Goal: Use online tool/utility: Use online tool/utility

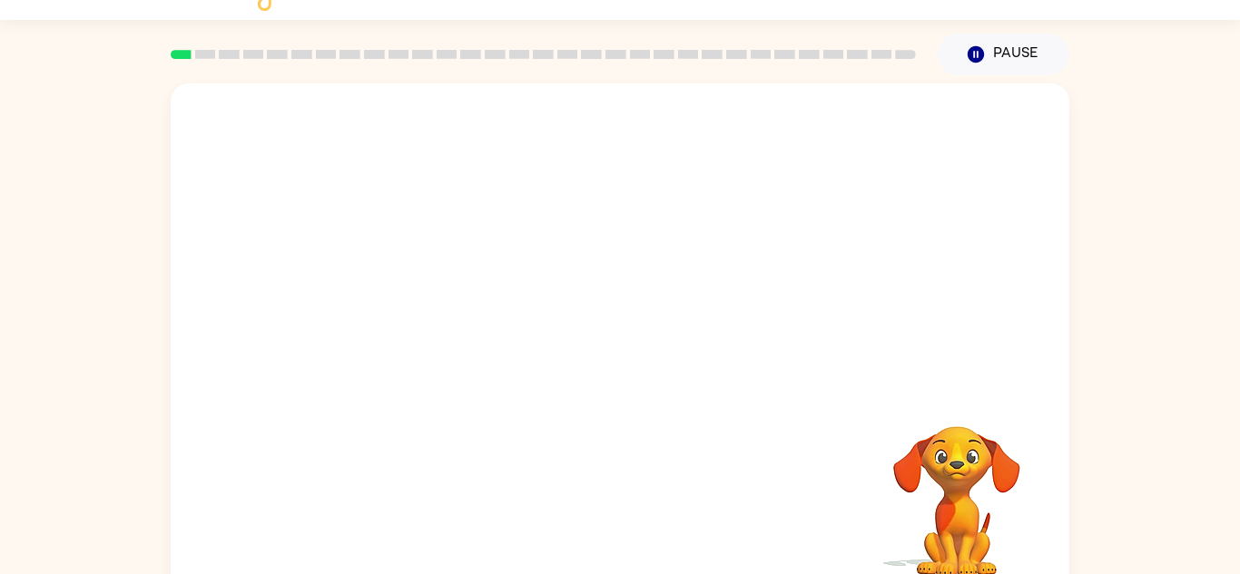
scroll to position [64, 0]
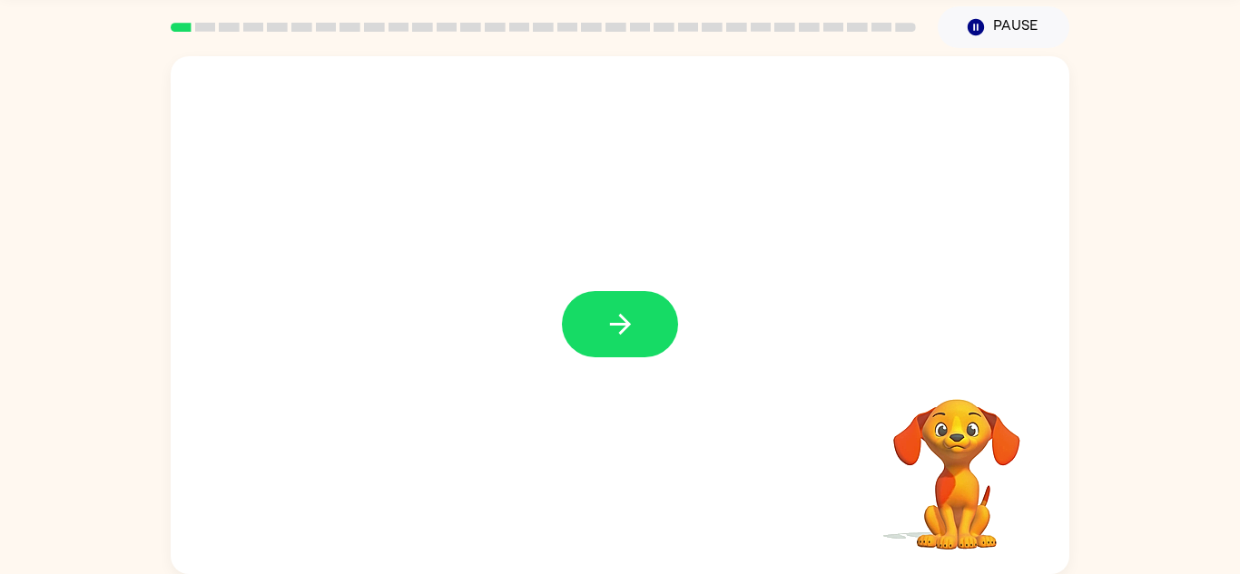
click at [557, 413] on div at bounding box center [620, 315] width 898 height 518
click at [595, 351] on button "button" at bounding box center [620, 324] width 116 height 66
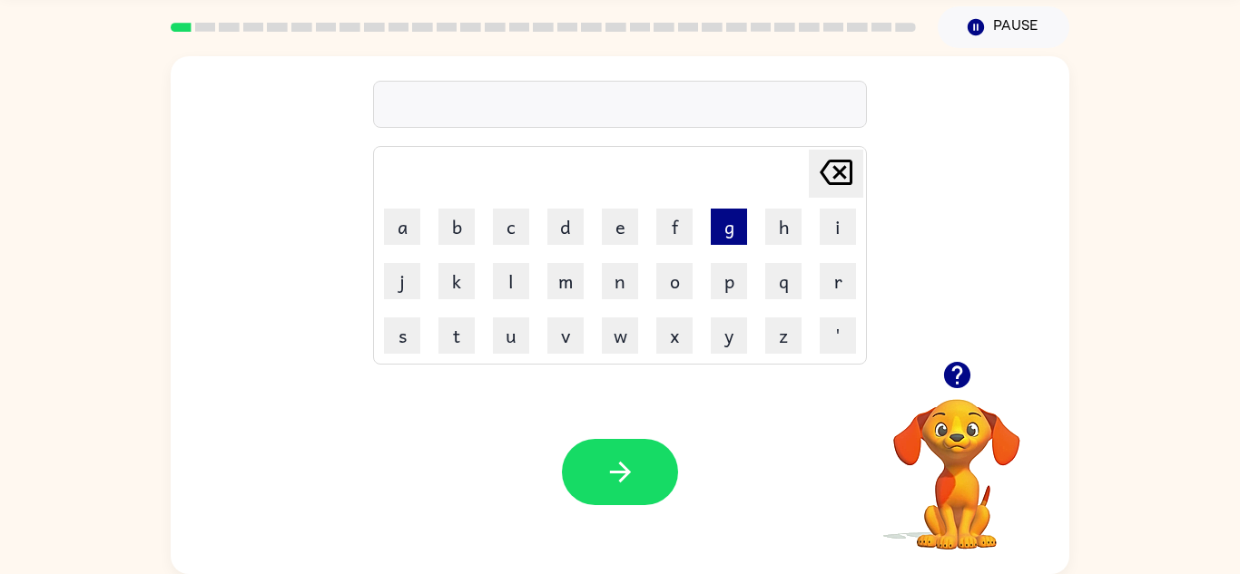
click at [723, 219] on button "g" at bounding box center [729, 227] width 36 height 36
click at [403, 231] on button "a" at bounding box center [402, 227] width 36 height 36
click at [730, 298] on button "p" at bounding box center [729, 281] width 36 height 36
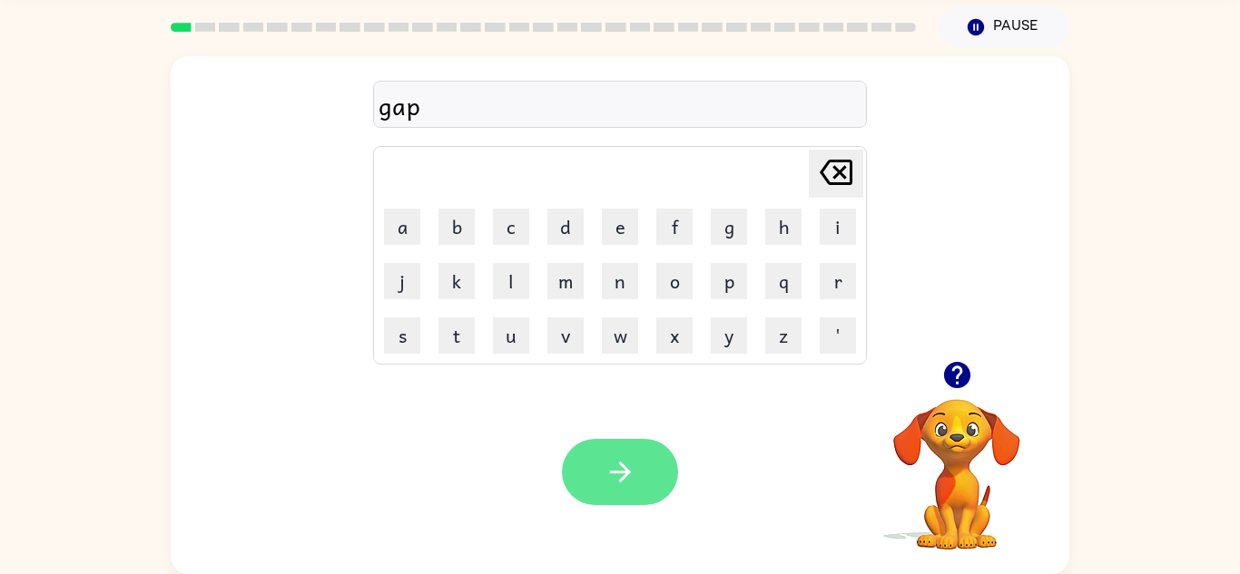
click at [649, 480] on button "button" at bounding box center [620, 472] width 116 height 66
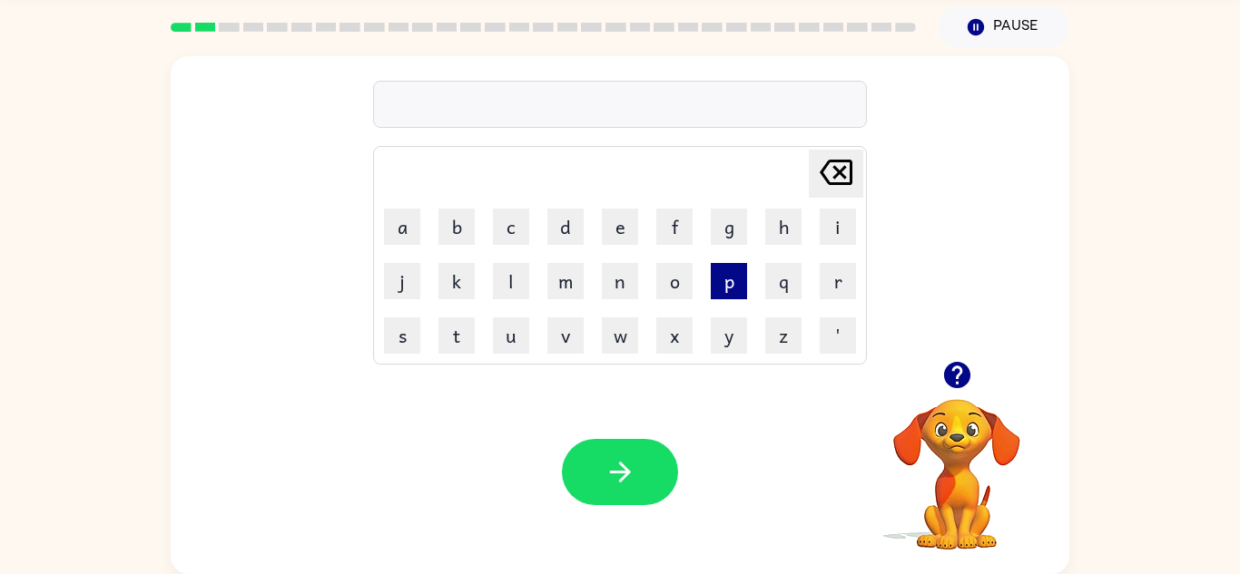
click at [717, 297] on button "p" at bounding box center [729, 281] width 36 height 36
click at [673, 277] on button "o" at bounding box center [674, 281] width 36 height 36
click at [630, 331] on button "w" at bounding box center [620, 336] width 36 height 36
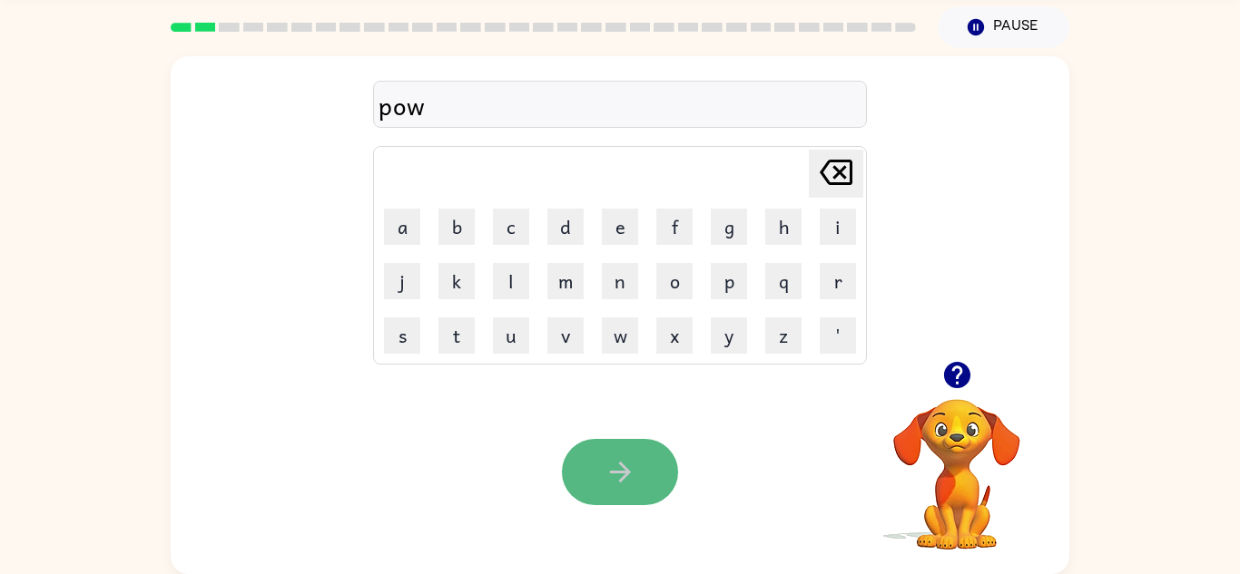
click at [663, 449] on button "button" at bounding box center [620, 472] width 116 height 66
click at [605, 483] on icon "button" at bounding box center [620, 473] width 32 height 32
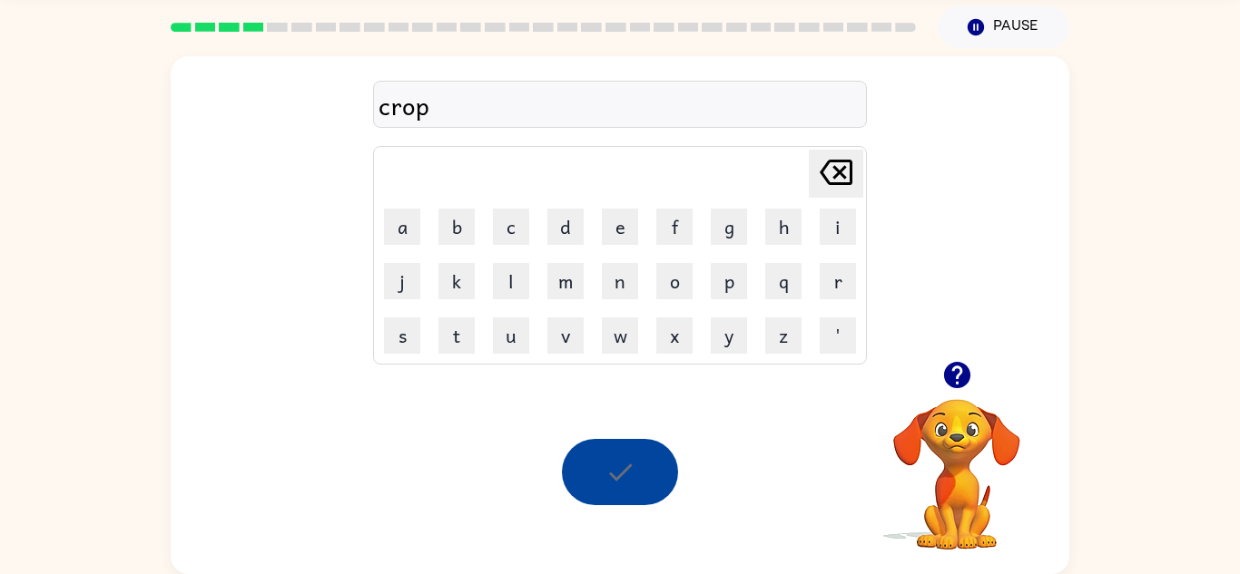
click at [605, 483] on div at bounding box center [620, 472] width 116 height 66
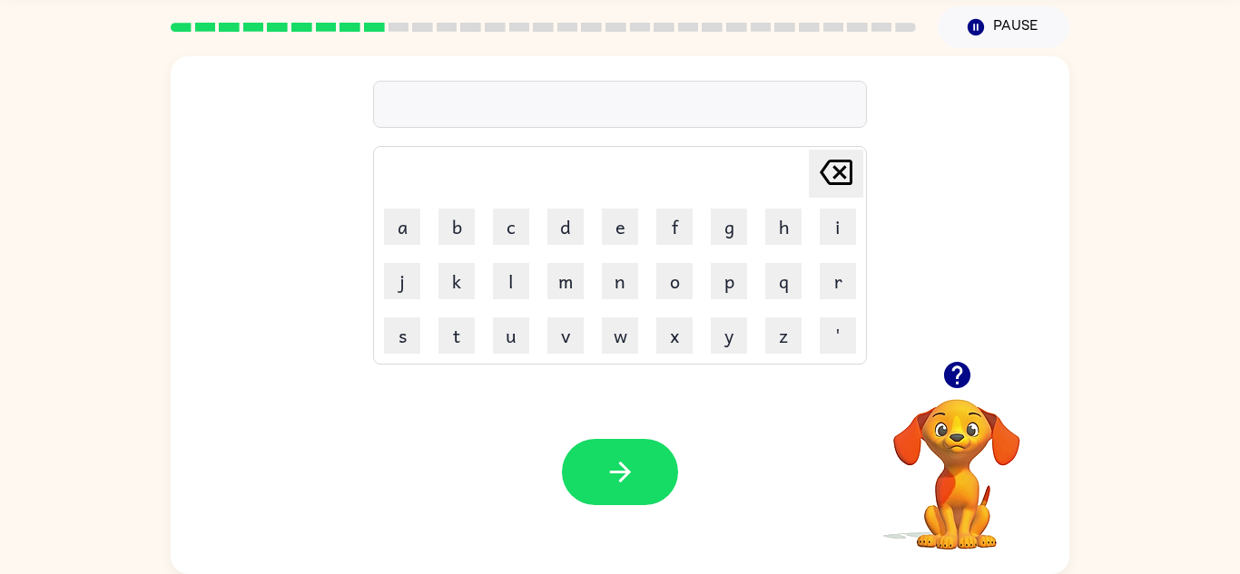
click at [948, 457] on video "Your browser must support playing .mp4 files to use Literably. Please try using…" at bounding box center [957, 462] width 182 height 182
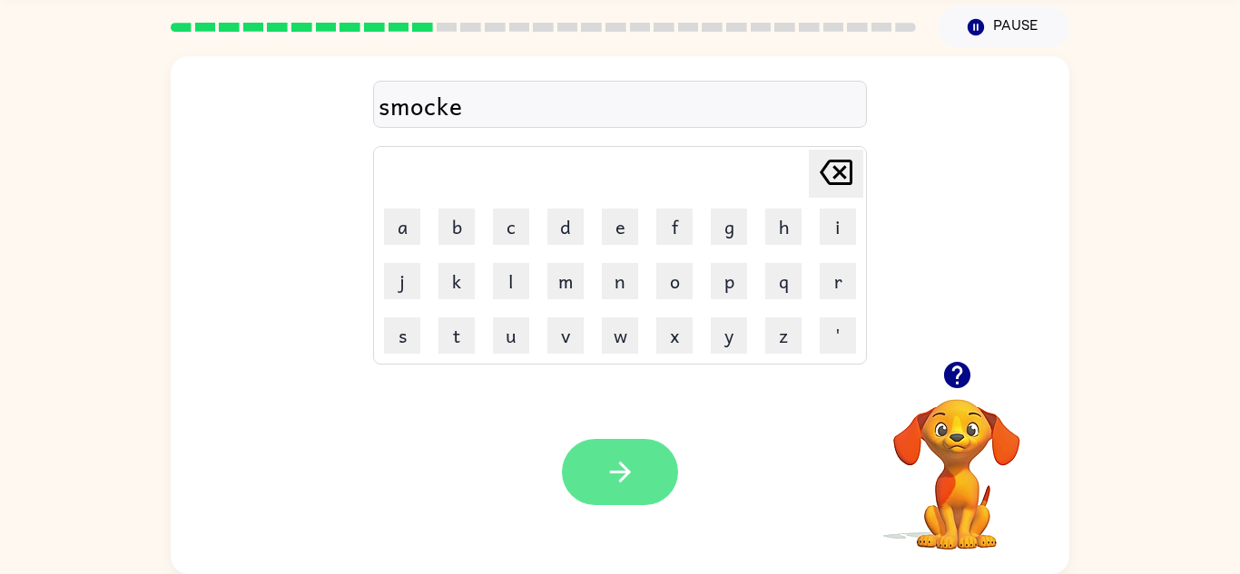
click at [584, 465] on button "button" at bounding box center [620, 472] width 116 height 66
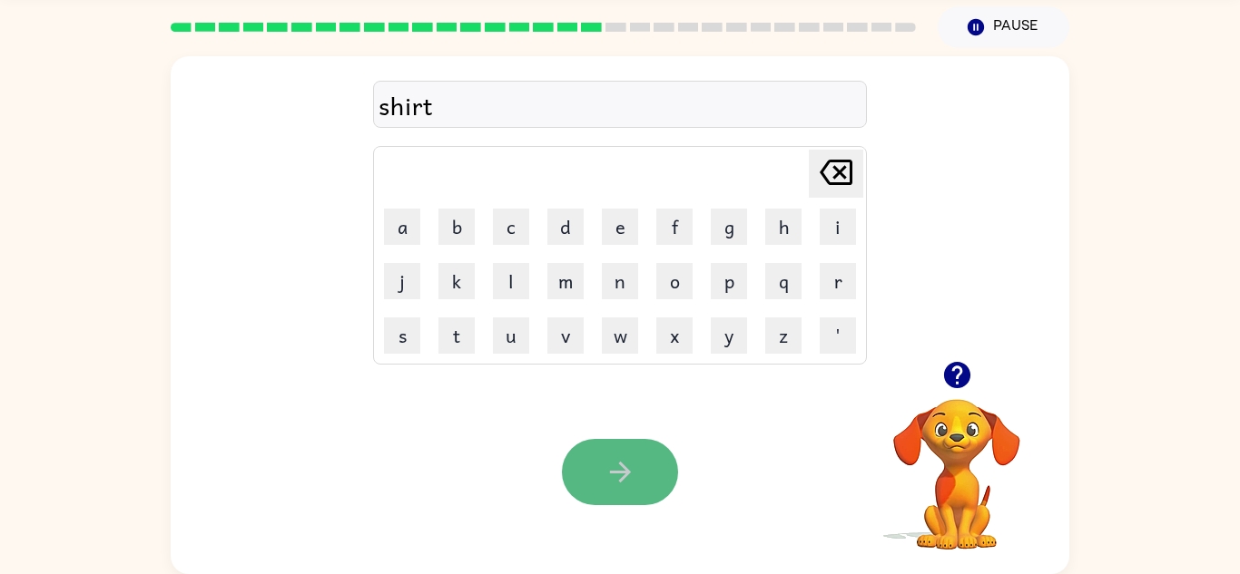
click at [649, 467] on button "button" at bounding box center [620, 472] width 116 height 66
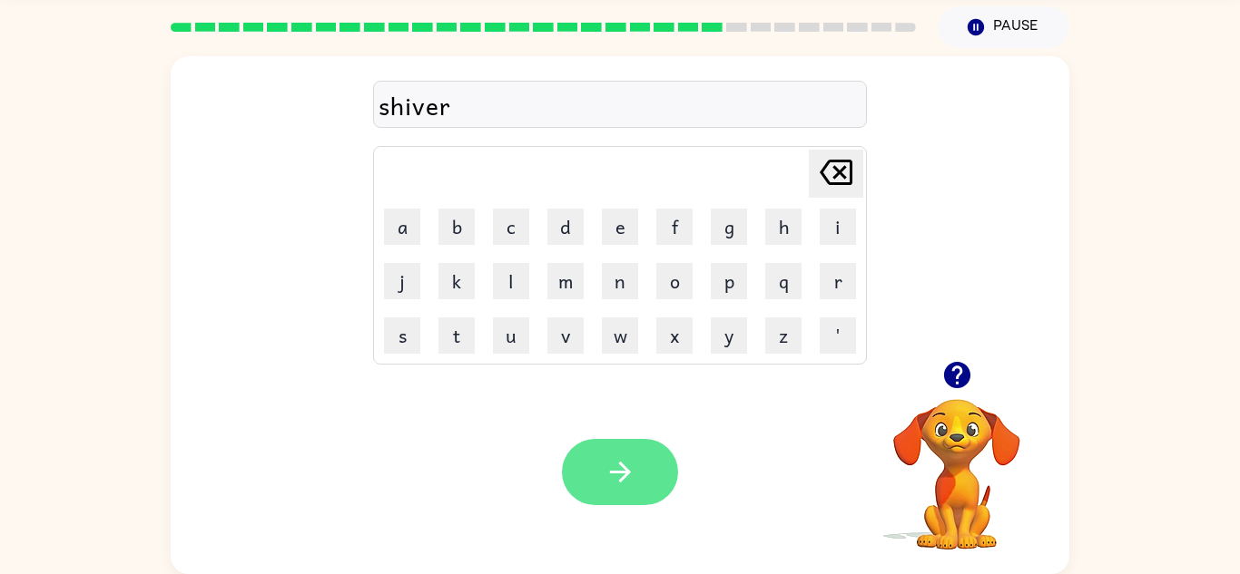
click at [627, 481] on icon "button" at bounding box center [620, 473] width 32 height 32
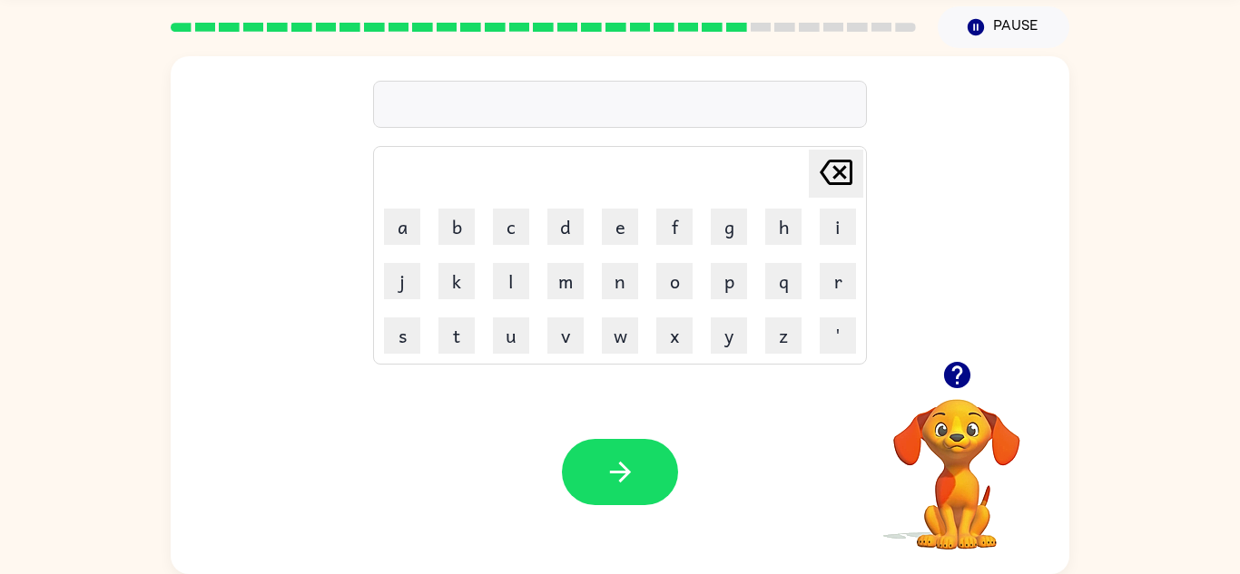
click at [960, 377] on icon "button" at bounding box center [956, 375] width 26 height 26
